Goal: Information Seeking & Learning: Learn about a topic

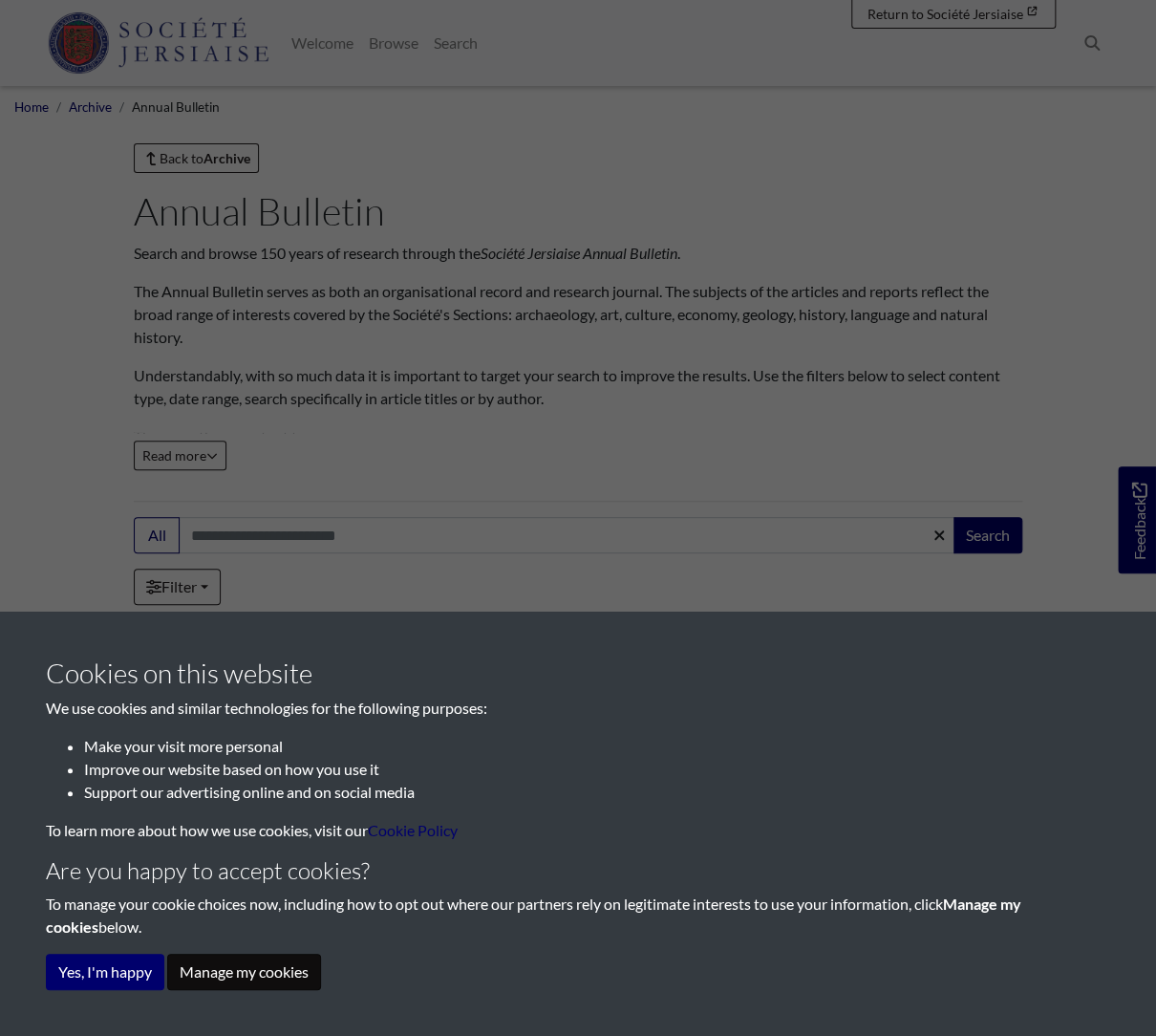
click at [218, 970] on button "Manage my cookies" at bounding box center [244, 972] width 154 height 36
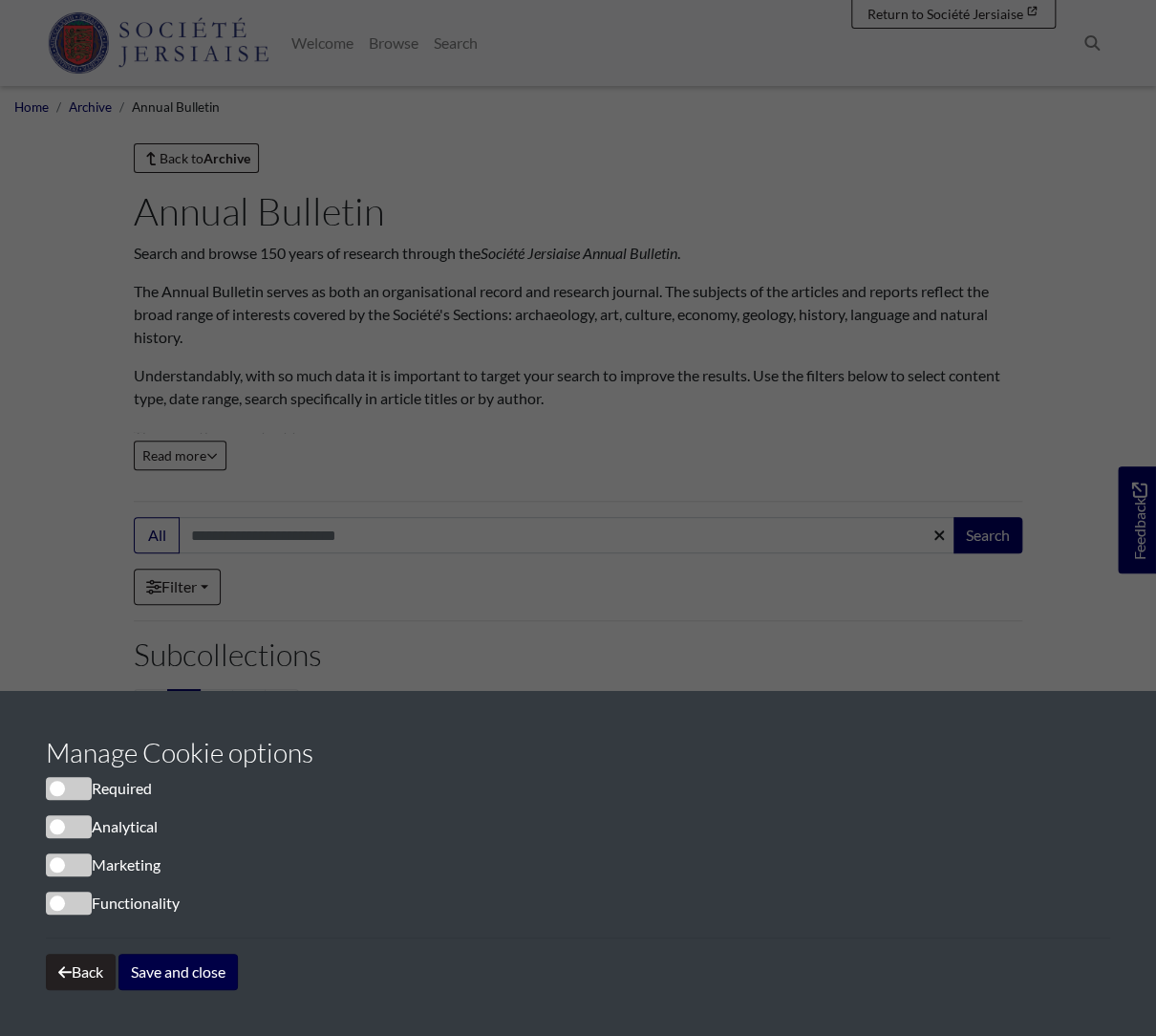
click at [186, 967] on button "Save and close" at bounding box center [178, 972] width 119 height 36
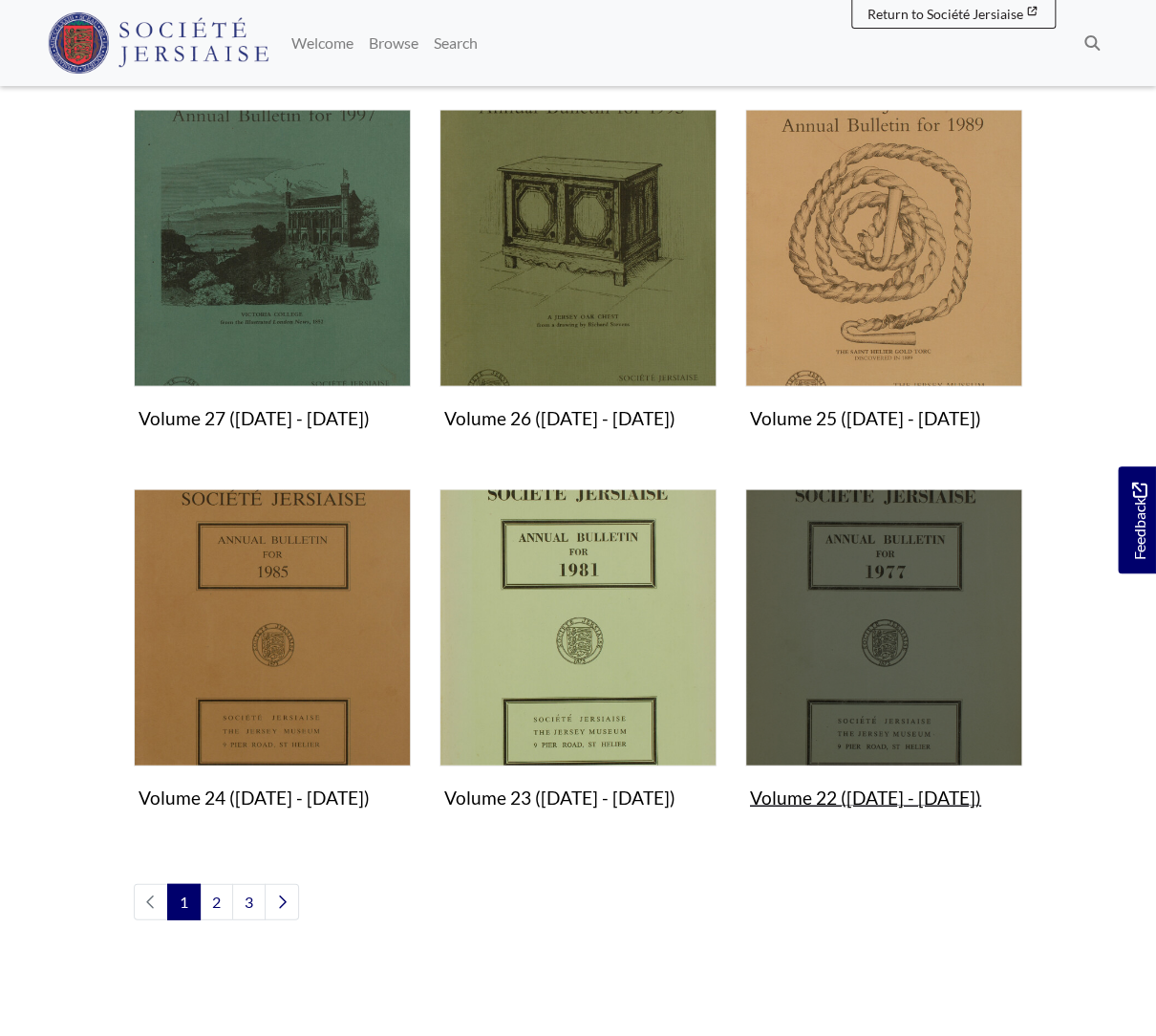
scroll to position [1392, 0]
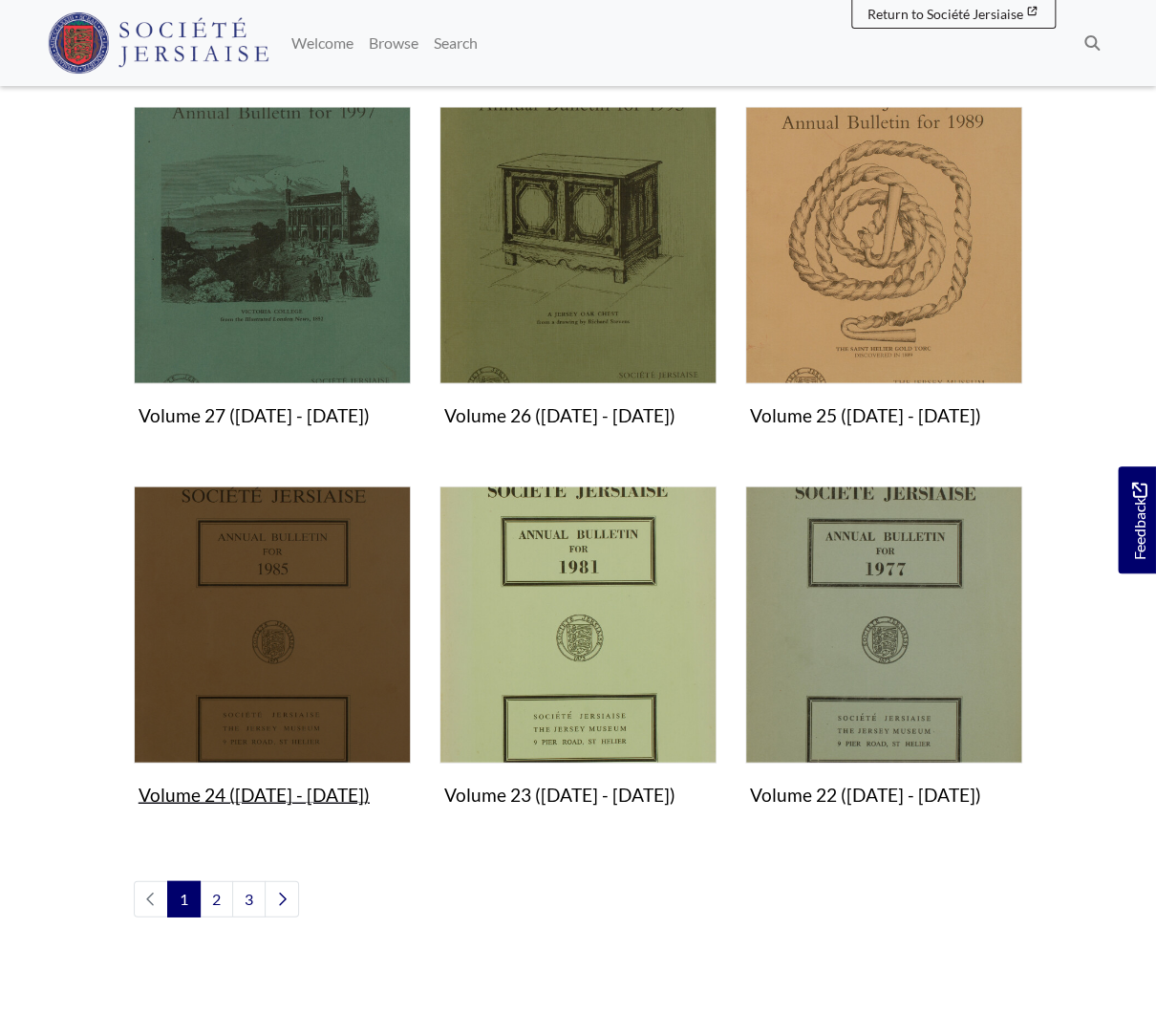
click at [340, 656] on img "Subcollection" at bounding box center [272, 624] width 277 height 277
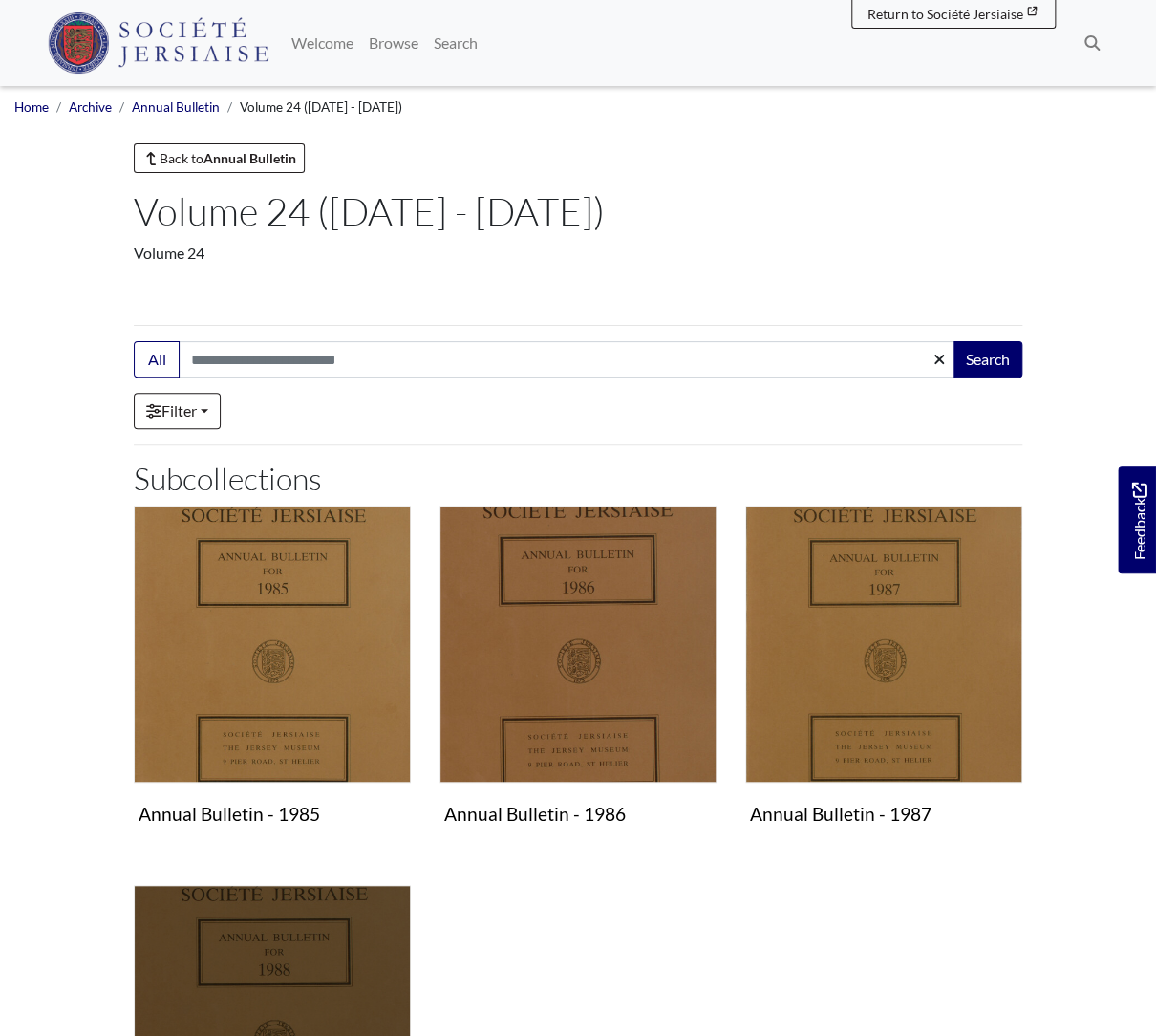
click at [365, 967] on img "Subcollection" at bounding box center [272, 1023] width 277 height 277
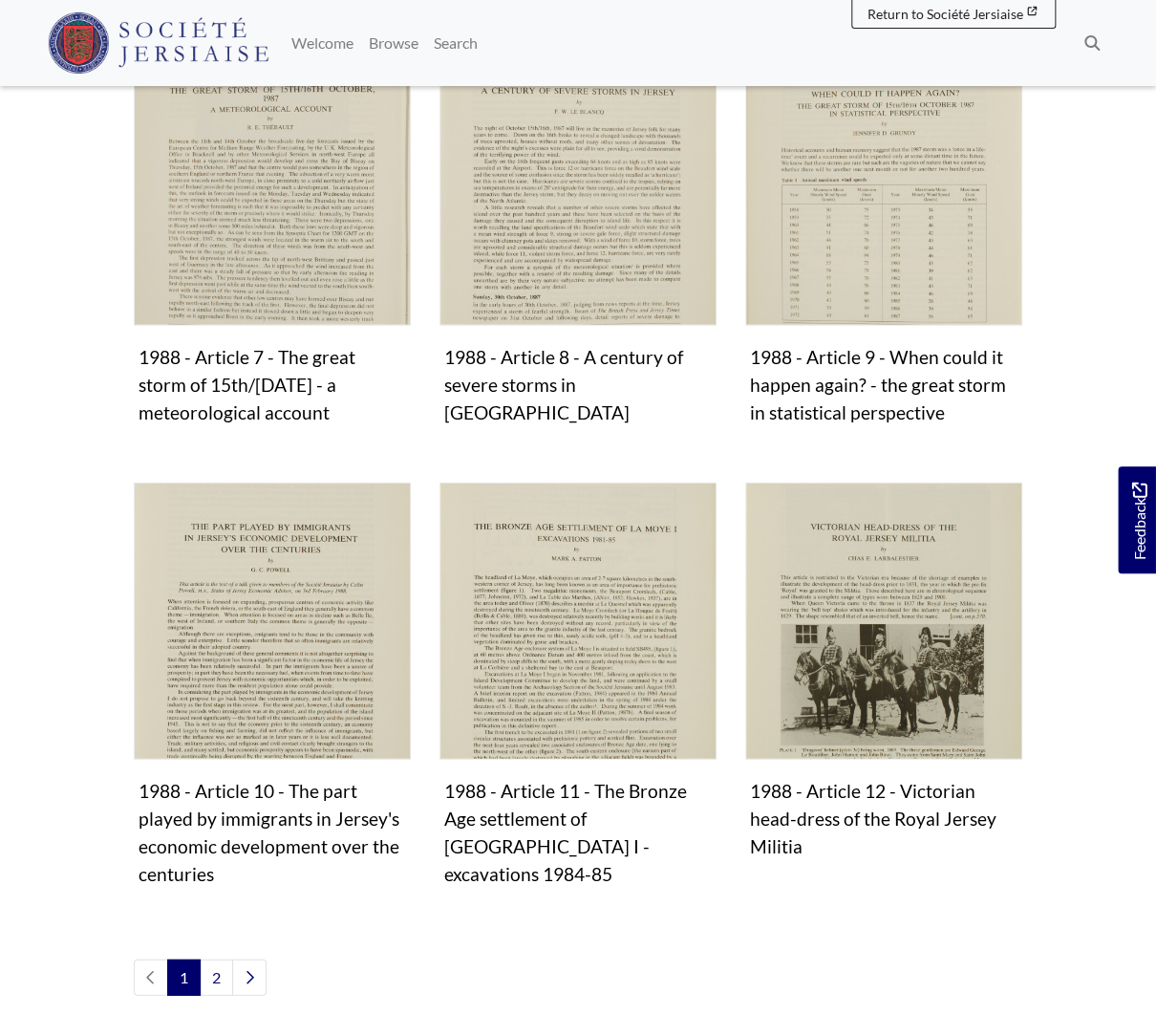
scroll to position [1455, 0]
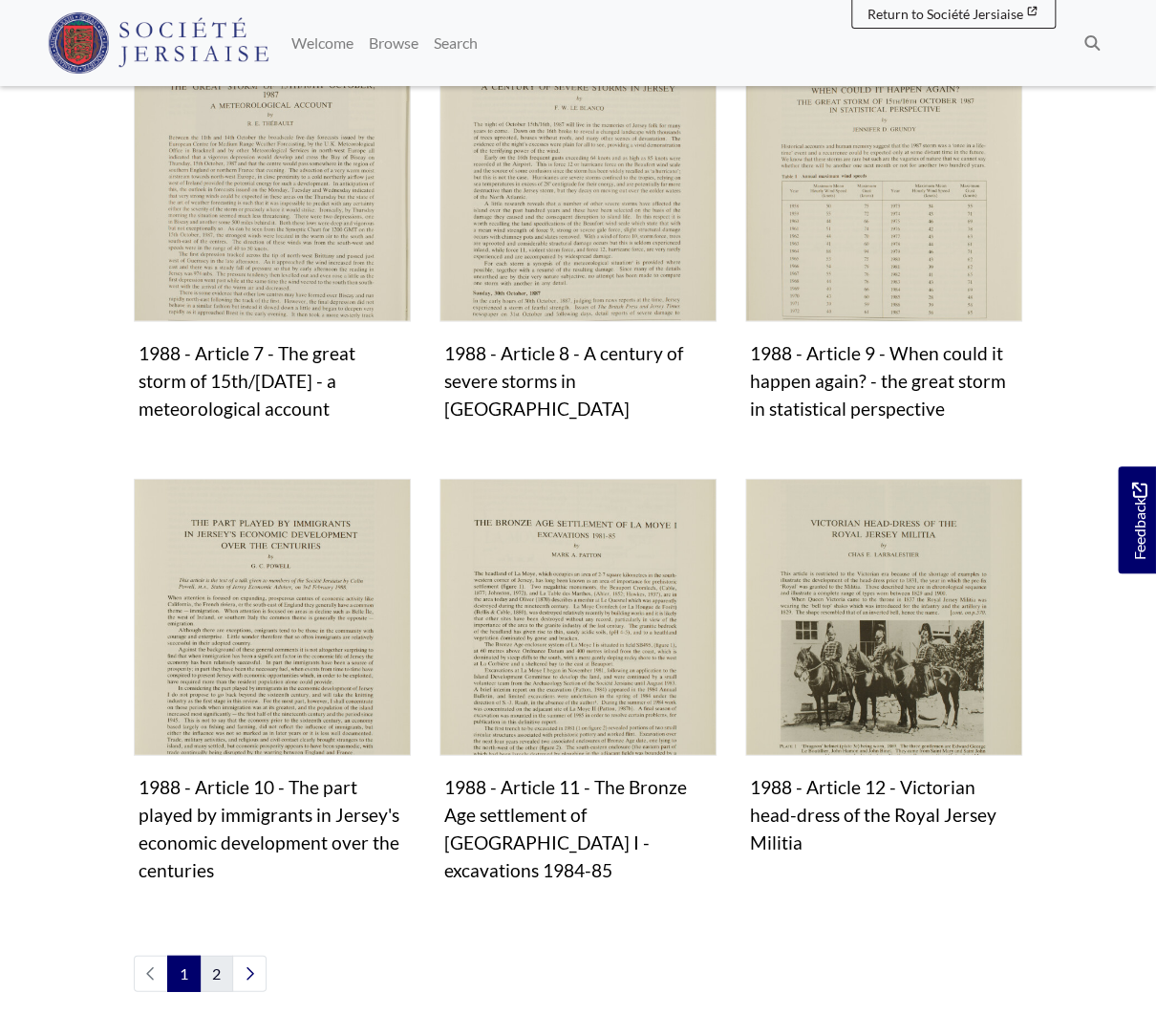
click at [213, 956] on link "2" at bounding box center [217, 974] width 33 height 36
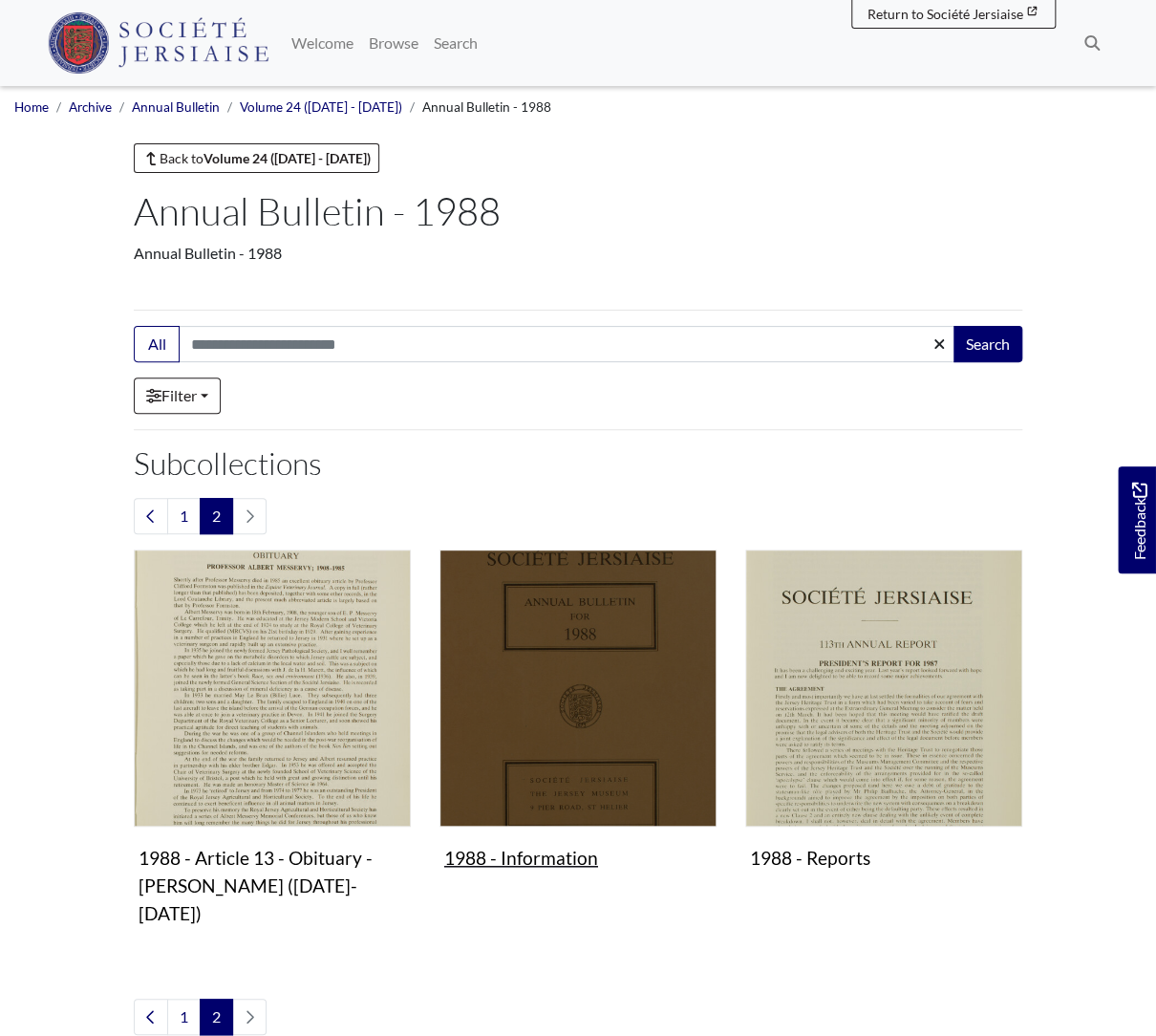
click at [561, 699] on img "Subcollection" at bounding box center [578, 688] width 277 height 277
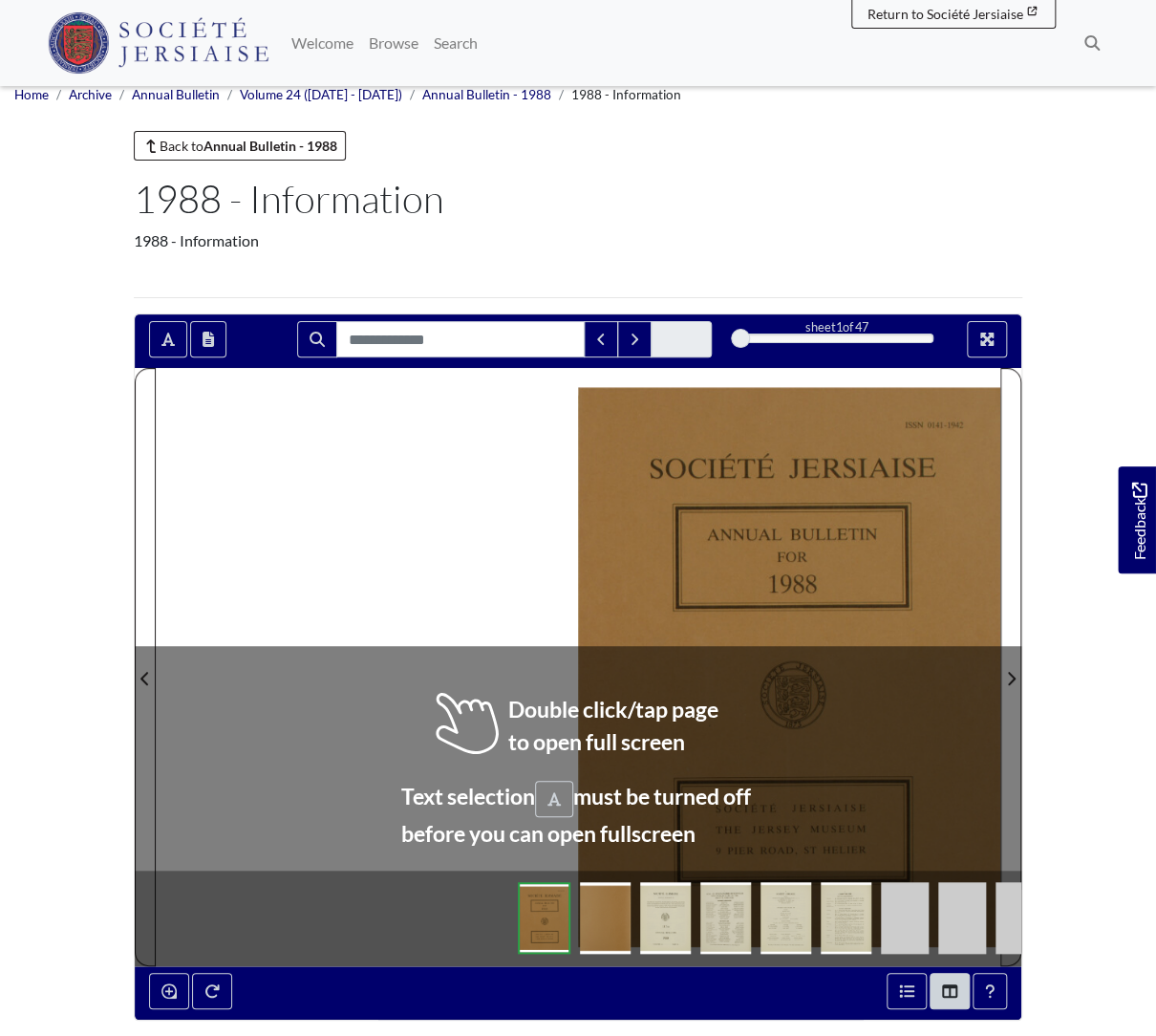
click at [719, 932] on img at bounding box center [725, 917] width 51 height 71
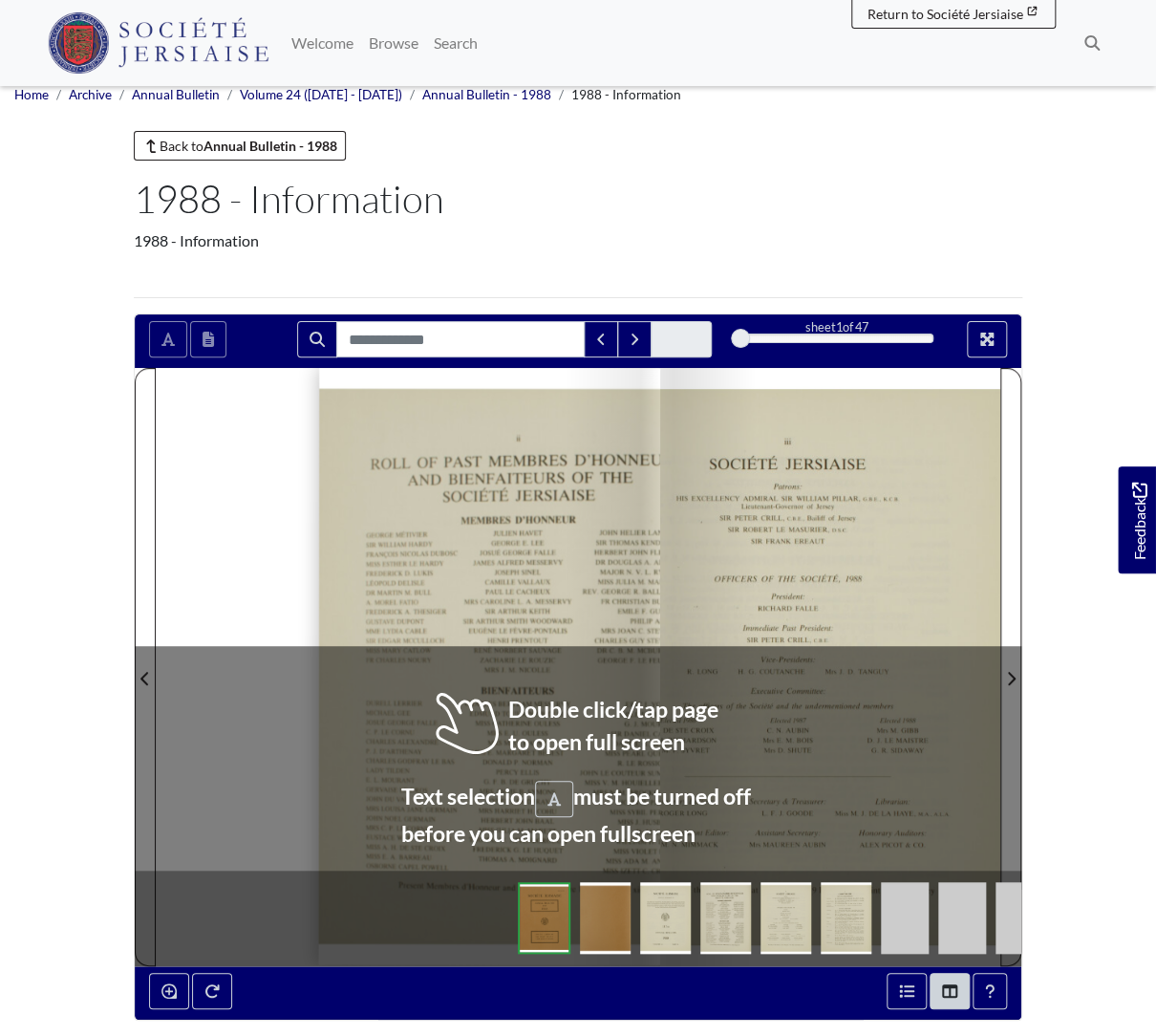
scroll to position [13, 0]
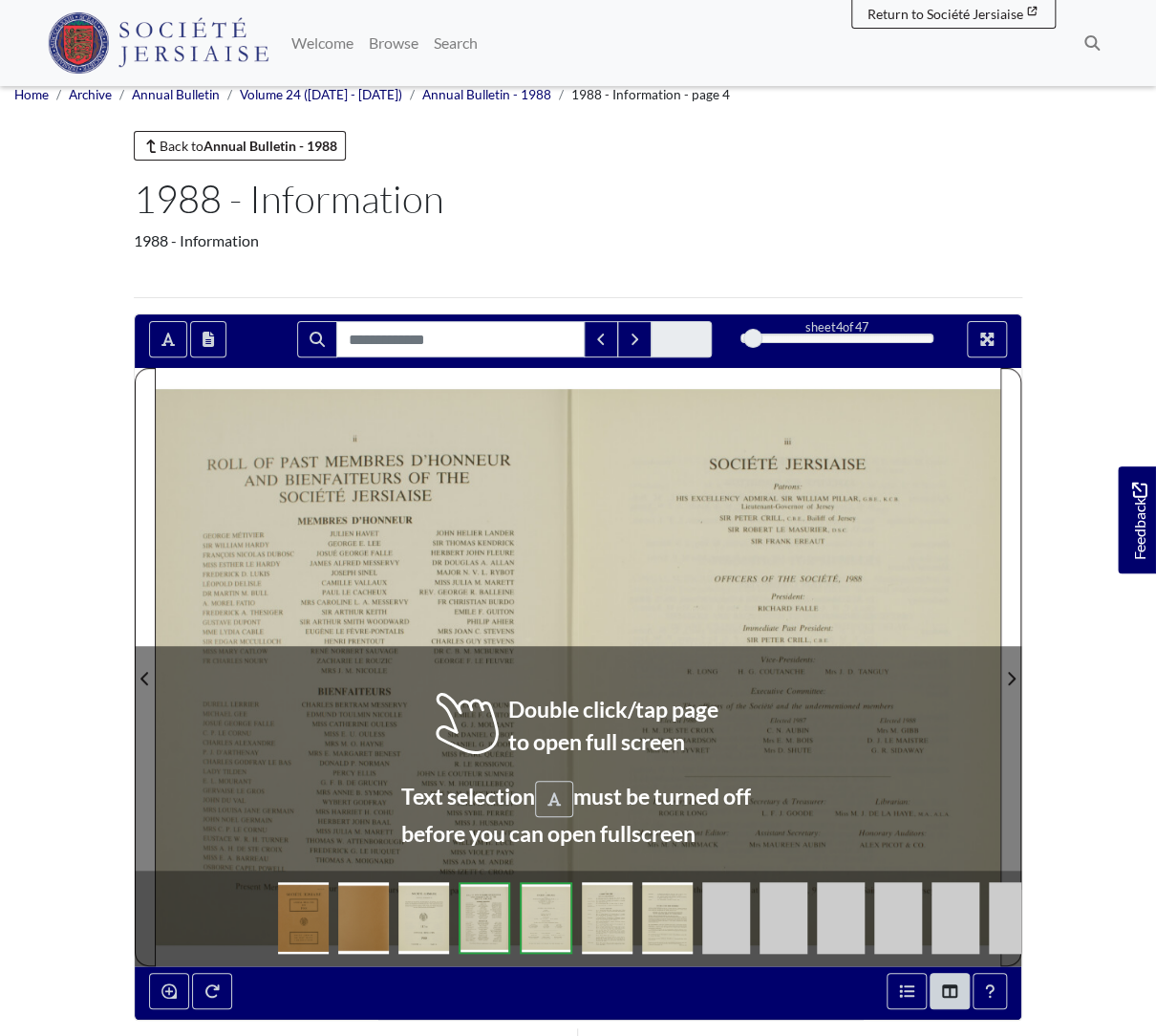
scroll to position [13, 0]
click at [1012, 678] on icon "Next Page" at bounding box center [1012, 679] width 8 height 14
